Goal: Navigation & Orientation: Find specific page/section

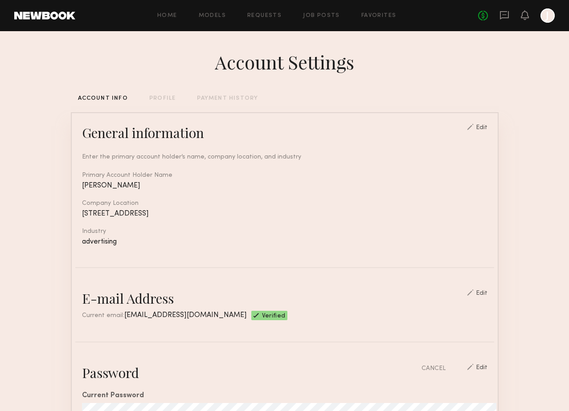
scroll to position [169, 0]
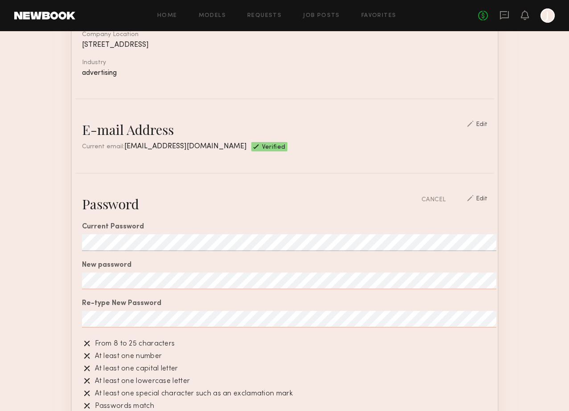
click at [296, 106] on common-border "General information Edit Enter the primary account holder’s name, company locat…" at bounding box center [285, 388] width 428 height 891
click at [25, 5] on header "Home Models Requests Job Posts Favorites Sign Out No fees up to $5,000 J" at bounding box center [284, 15] width 569 height 31
click at [35, 14] on link at bounding box center [44, 16] width 61 height 8
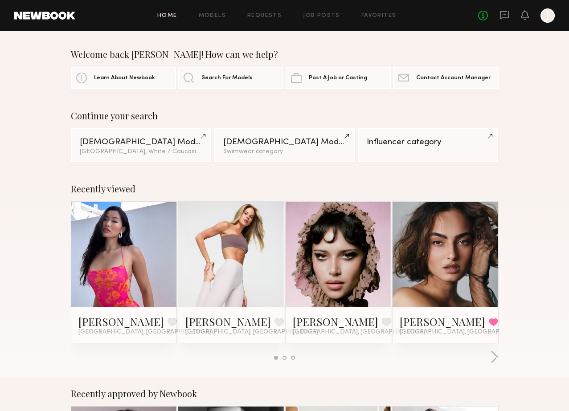
click at [233, 274] on link at bounding box center [231, 255] width 49 height 106
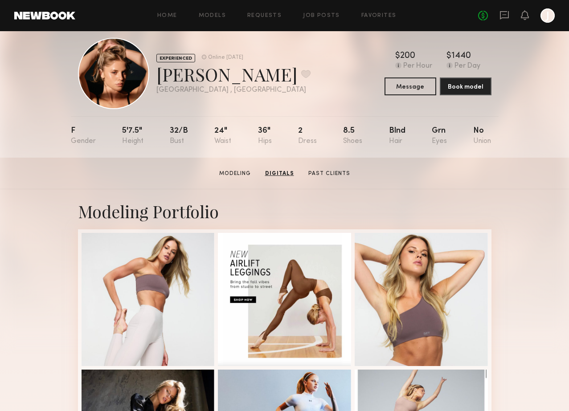
scroll to position [12, 0]
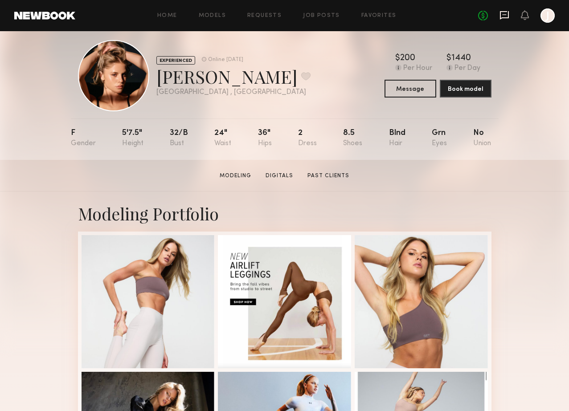
click at [505, 14] on icon at bounding box center [505, 14] width 4 height 1
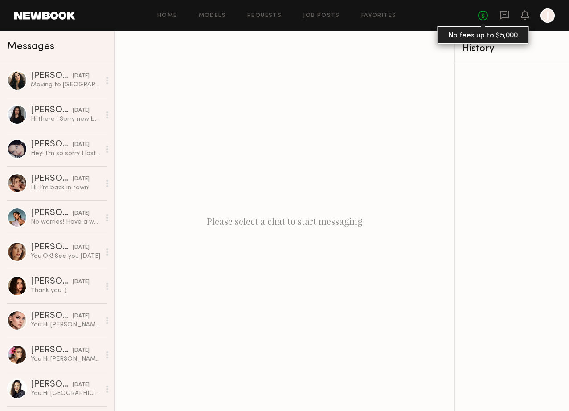
click at [483, 12] on link "No fees up to $5,000" at bounding box center [483, 16] width 10 height 10
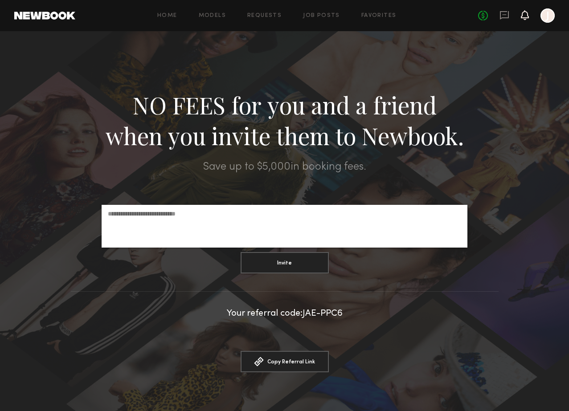
click at [525, 19] on icon at bounding box center [525, 19] width 3 height 1
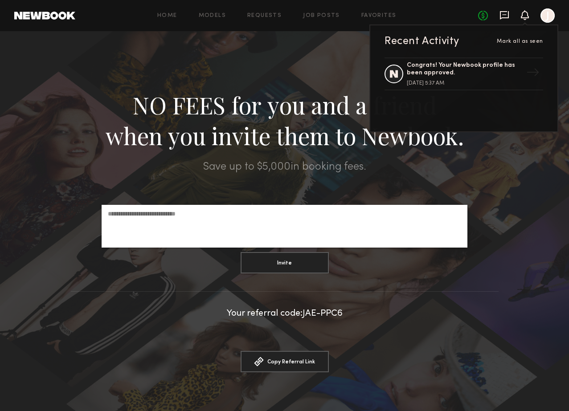
click at [504, 19] on icon at bounding box center [505, 15] width 10 height 10
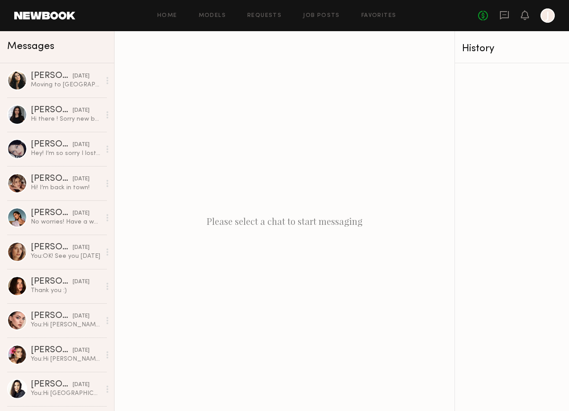
click at [556, 17] on header "Home Models Requests Job Posts Favorites Sign Out No fees up to $5,000 J" at bounding box center [284, 15] width 569 height 31
click at [546, 18] on div at bounding box center [548, 15] width 14 height 14
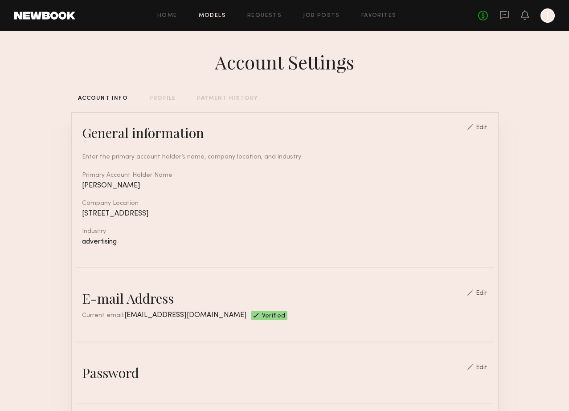
click at [221, 15] on link "Models" at bounding box center [212, 16] width 27 height 6
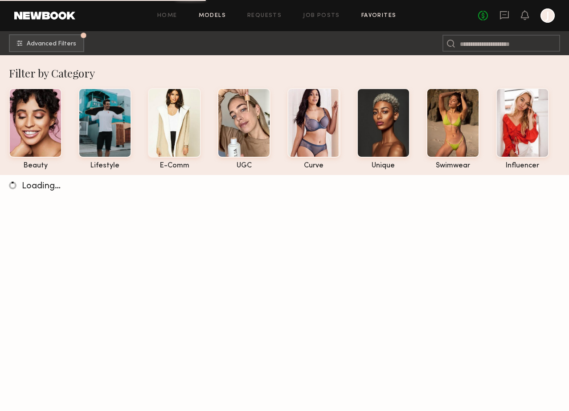
click at [375, 16] on link "Favorites" at bounding box center [379, 16] width 35 height 6
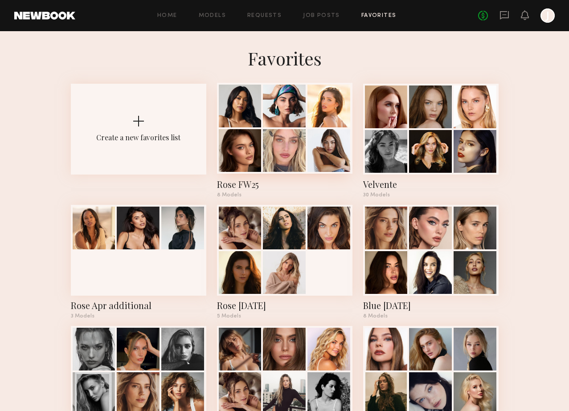
click at [275, 136] on div at bounding box center [284, 150] width 43 height 43
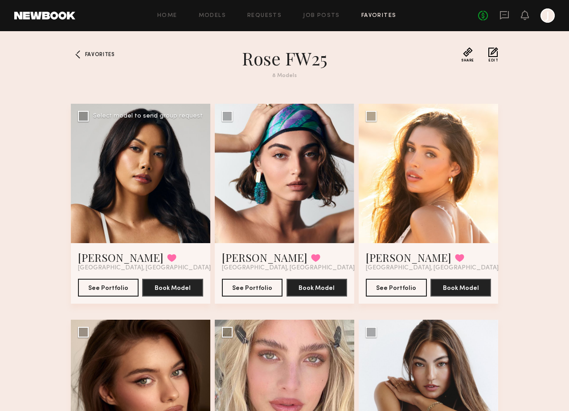
click at [172, 187] on div at bounding box center [141, 174] width 140 height 140
